Goal: Transaction & Acquisition: Purchase product/service

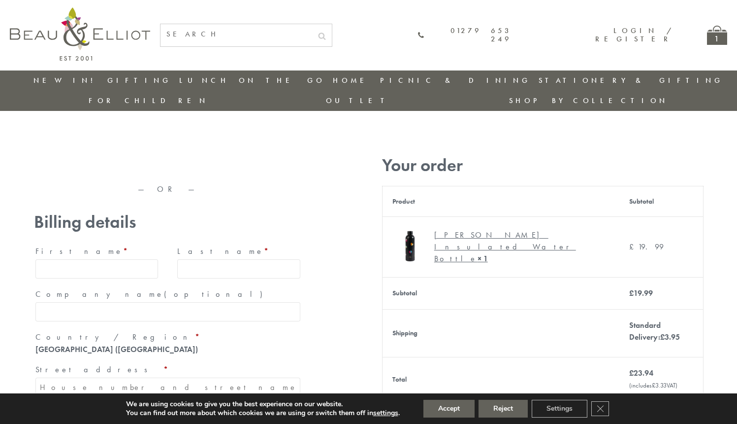
type input "[EMAIL_ADDRESS][DOMAIN_NAME]"
type input "Maria"
type input "Williams"
type input "23, Scottsdale, Happytown"
type input "London"
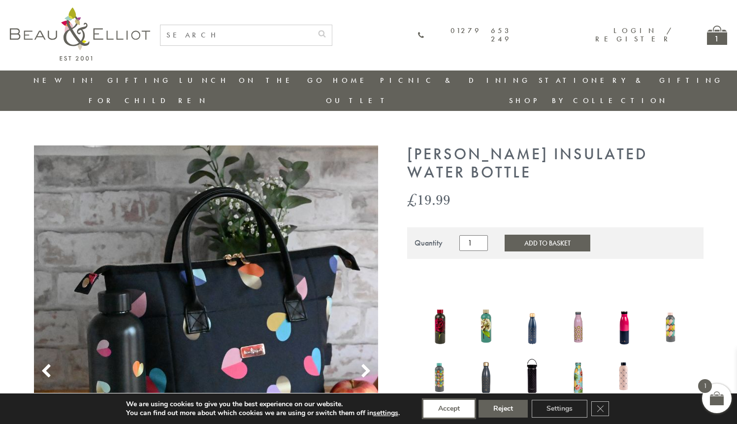
click at [450, 408] on button "Accept" at bounding box center [449, 408] width 51 height 18
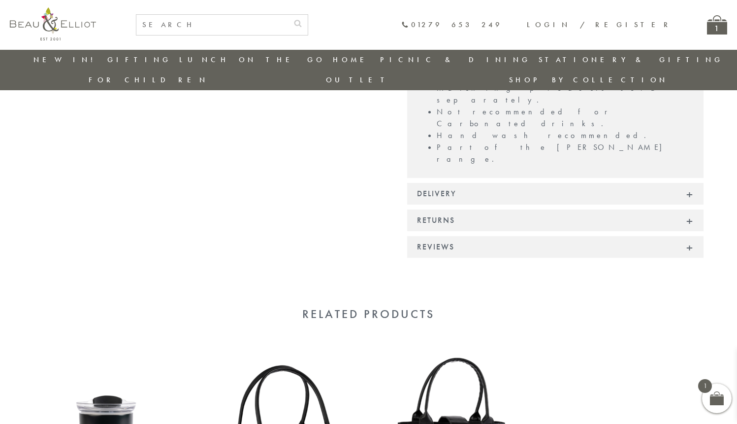
scroll to position [724, 0]
